Goal: Navigation & Orientation: Find specific page/section

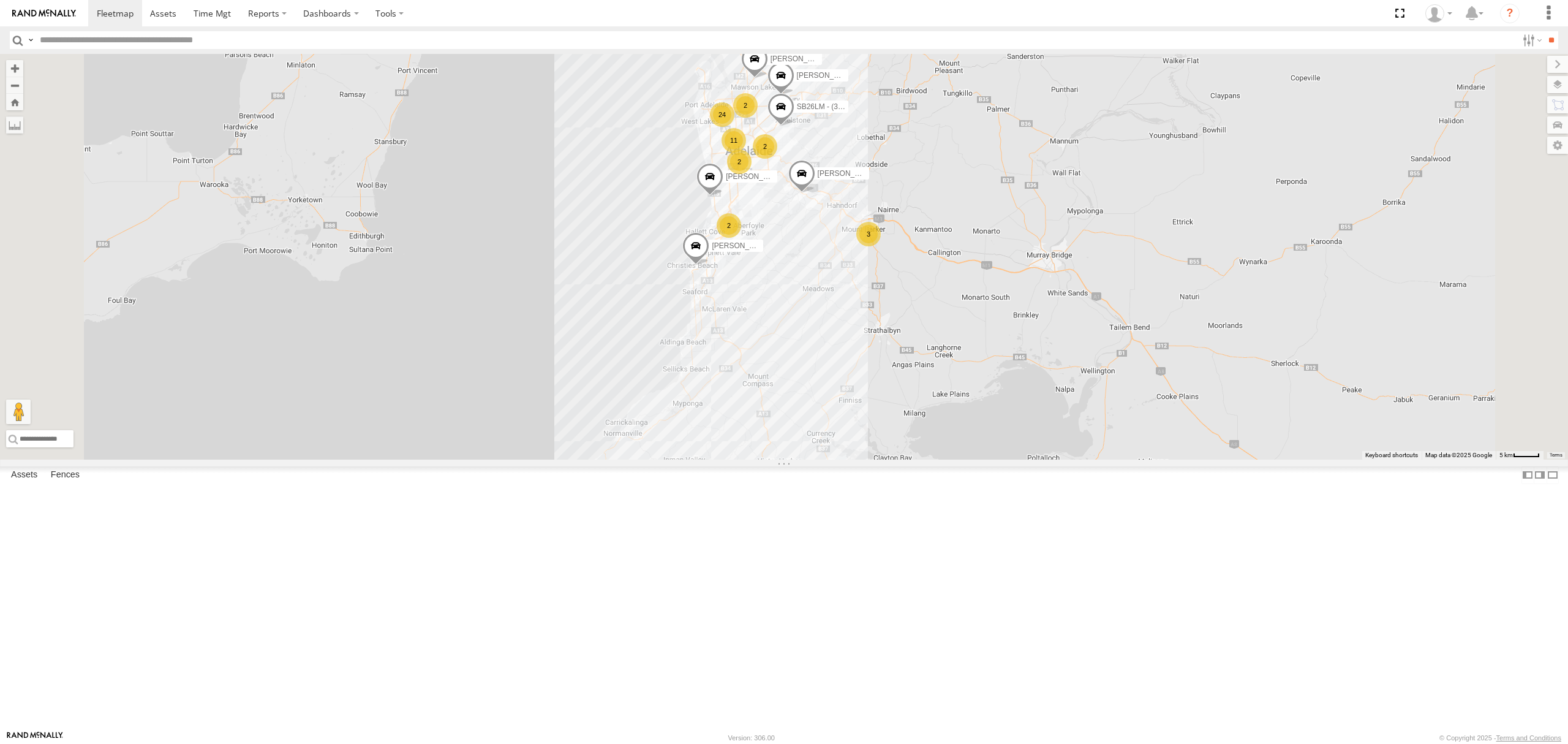
click at [0, 0] on link at bounding box center [0, 0] width 0 height 0
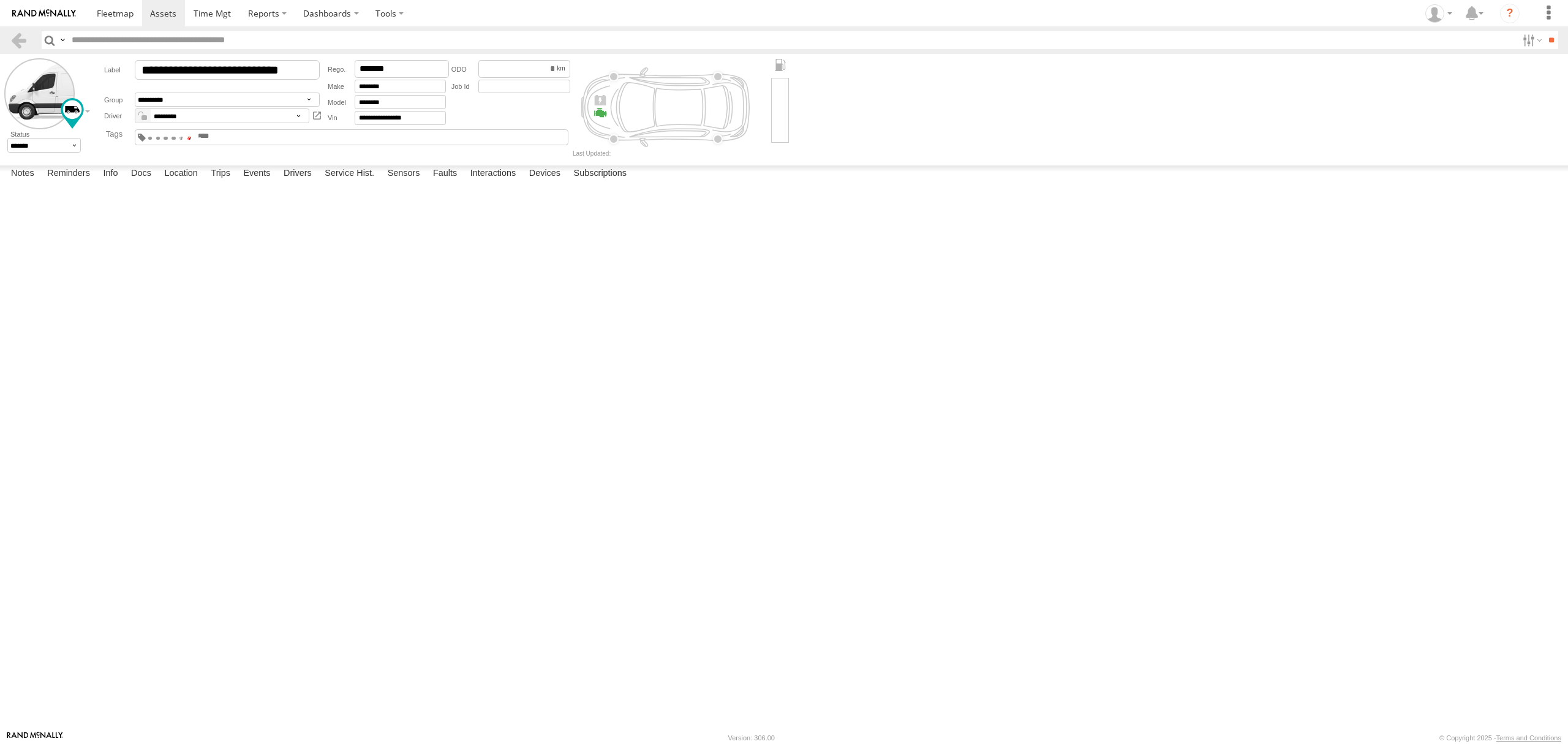
click at [192, 138] on span at bounding box center [189, 137] width 4 height 3
